Goal: Task Accomplishment & Management: Use online tool/utility

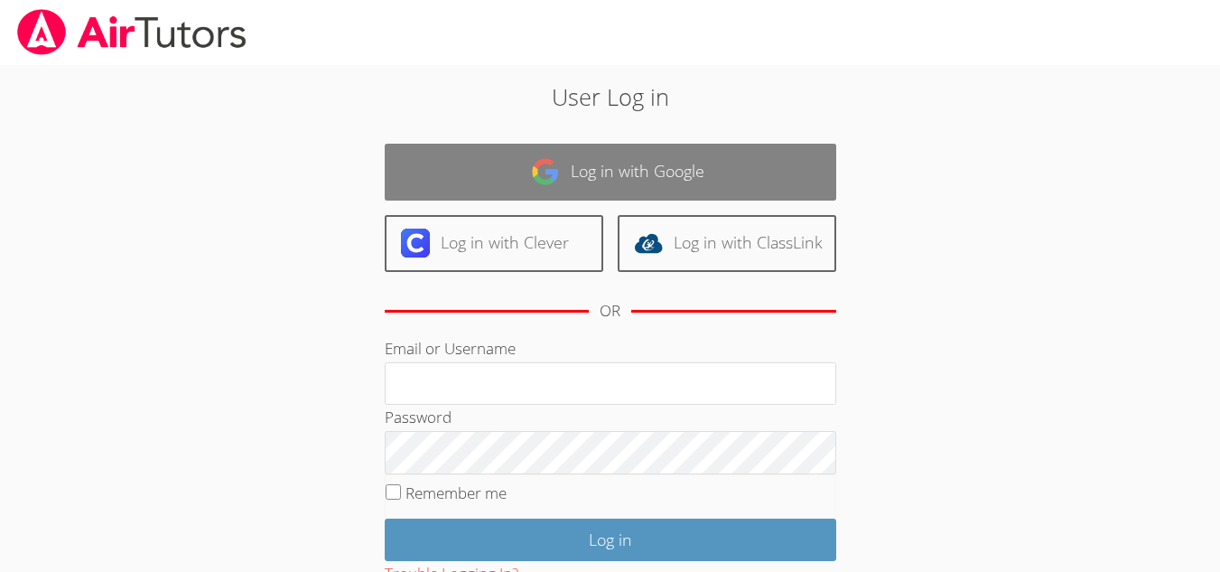
click at [642, 164] on link "Log in with Google" at bounding box center [611, 172] width 452 height 57
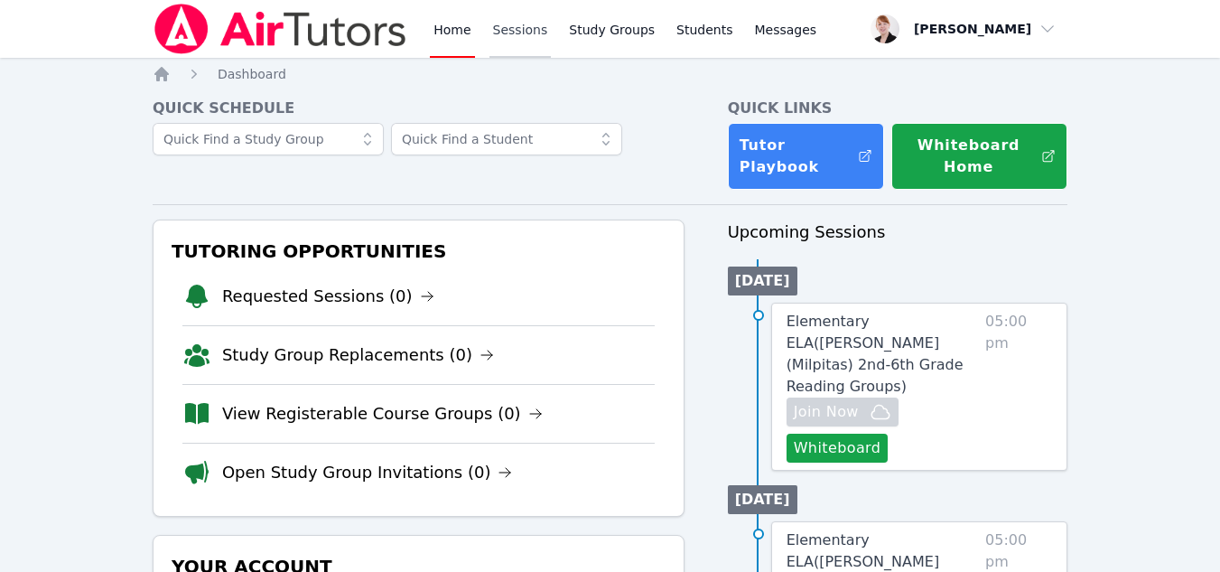
click at [519, 30] on link "Sessions" at bounding box center [521, 29] width 62 height 58
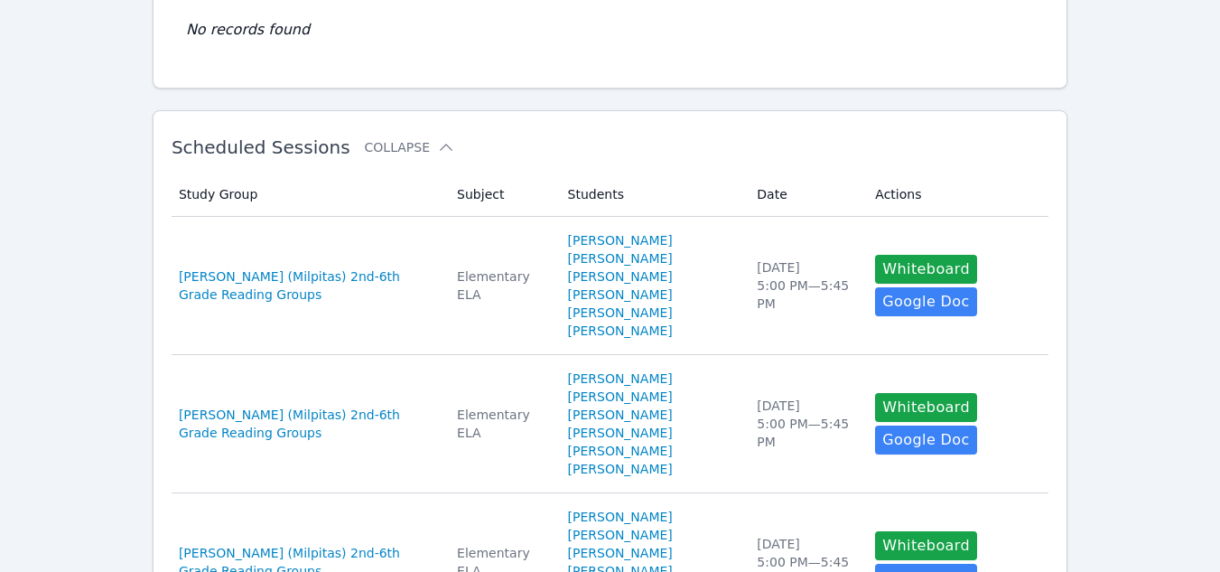
scroll to position [217, 0]
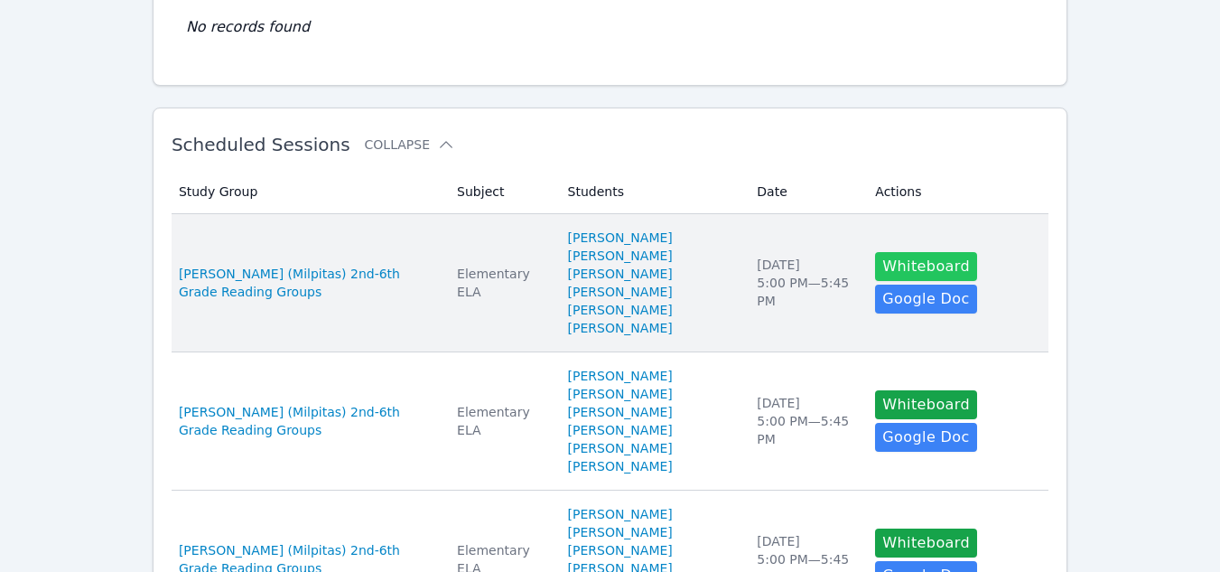
click at [886, 263] on button "Whiteboard" at bounding box center [926, 266] width 102 height 29
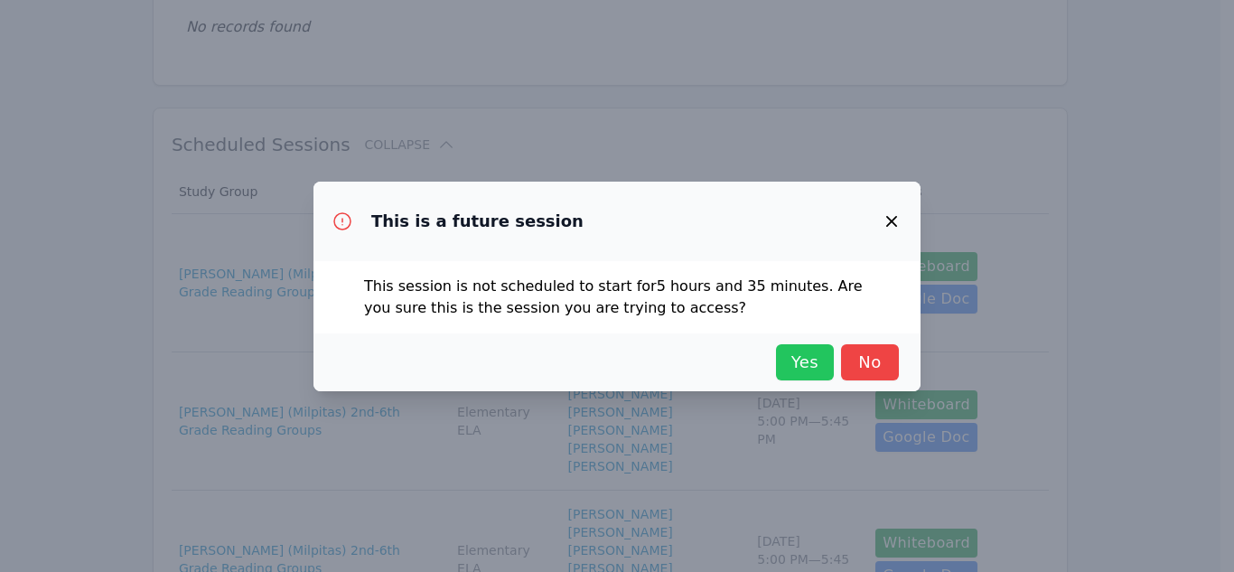
click at [802, 350] on span "Yes" at bounding box center [805, 362] width 40 height 25
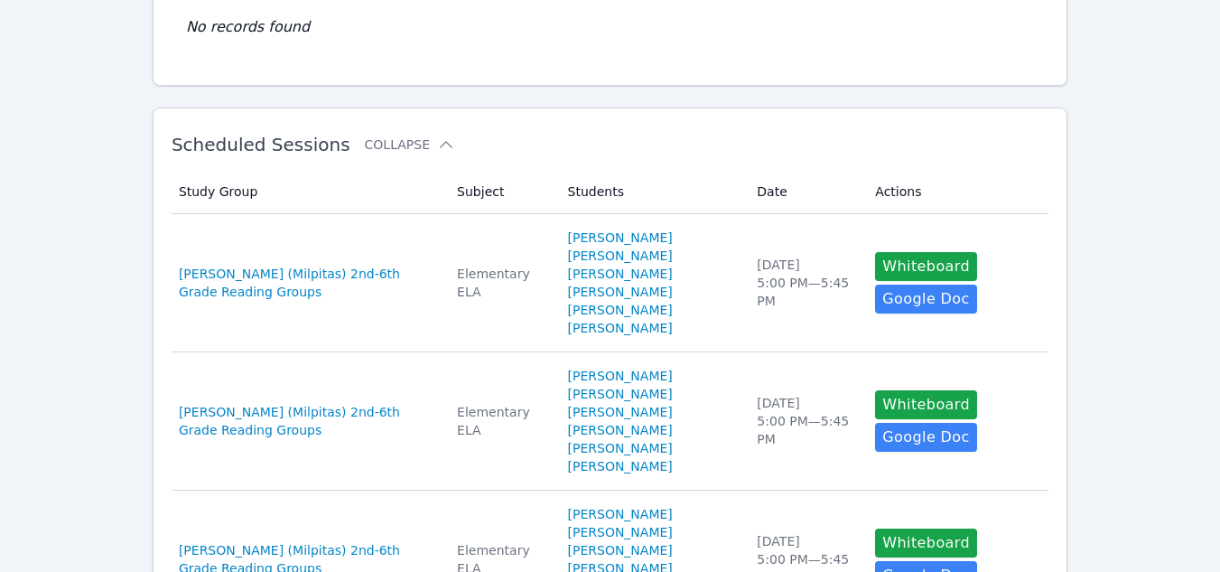
scroll to position [0, 0]
